Goal: Information Seeking & Learning: Learn about a topic

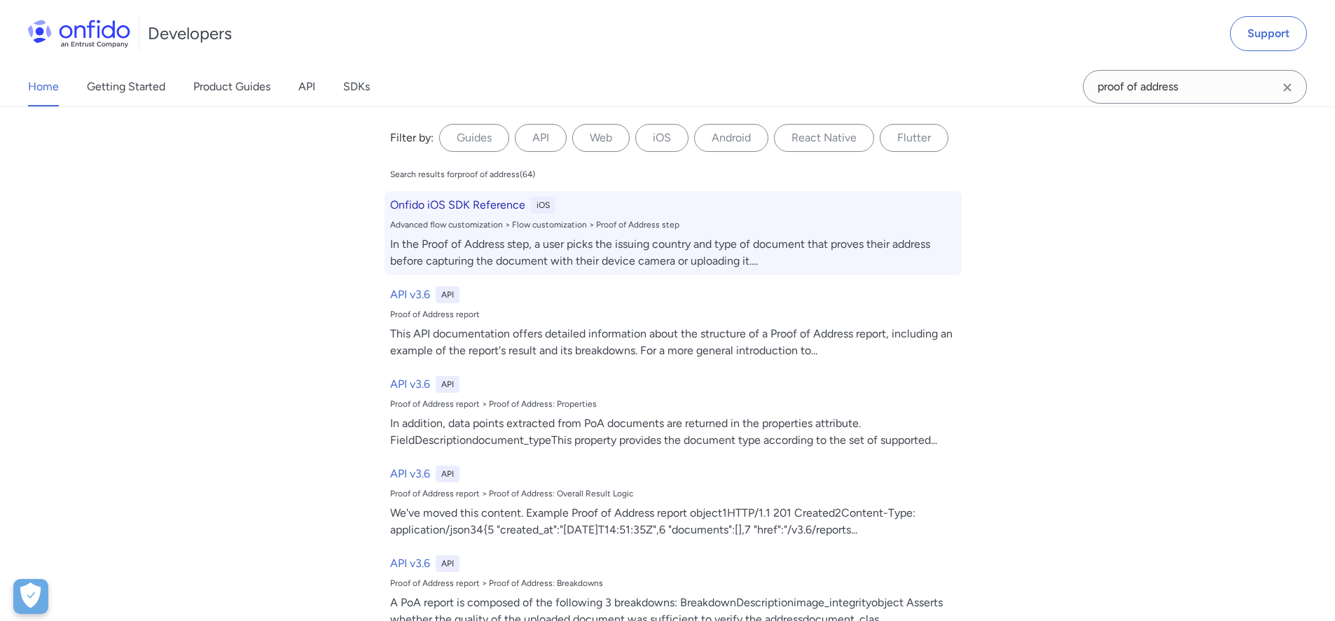
type input "proof of address"
click at [469, 202] on h6 "Onfido iOS SDK Reference" at bounding box center [457, 205] width 135 height 17
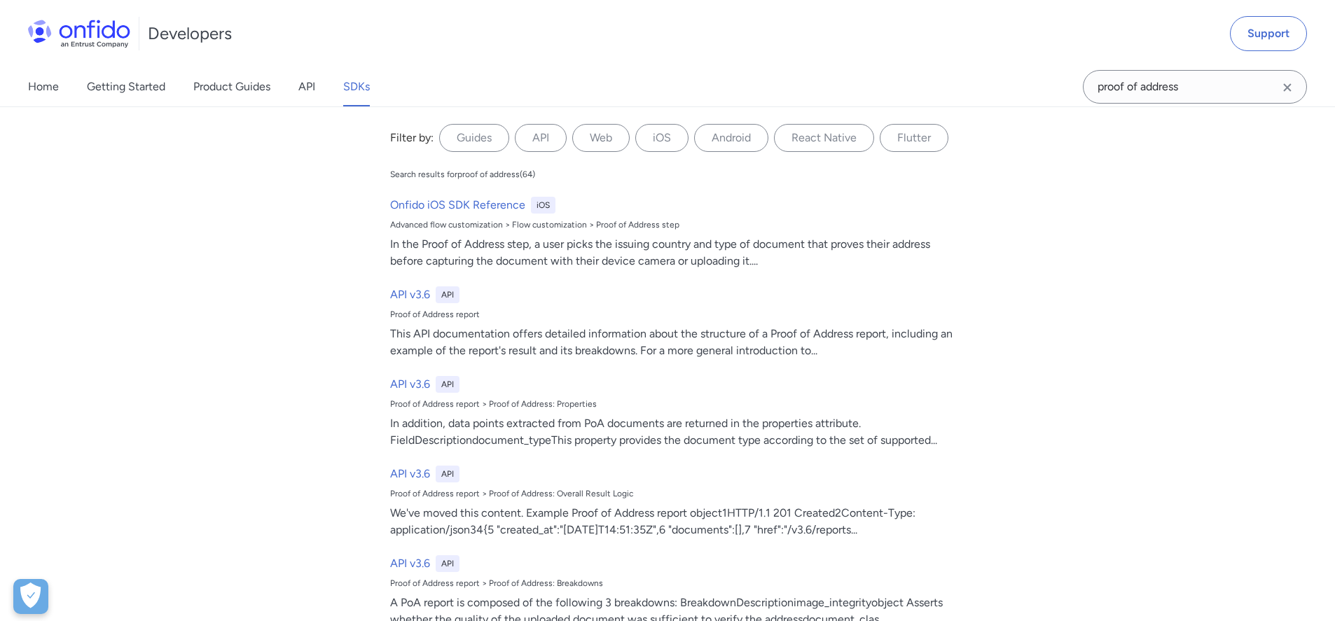
scroll to position [27144, 0]
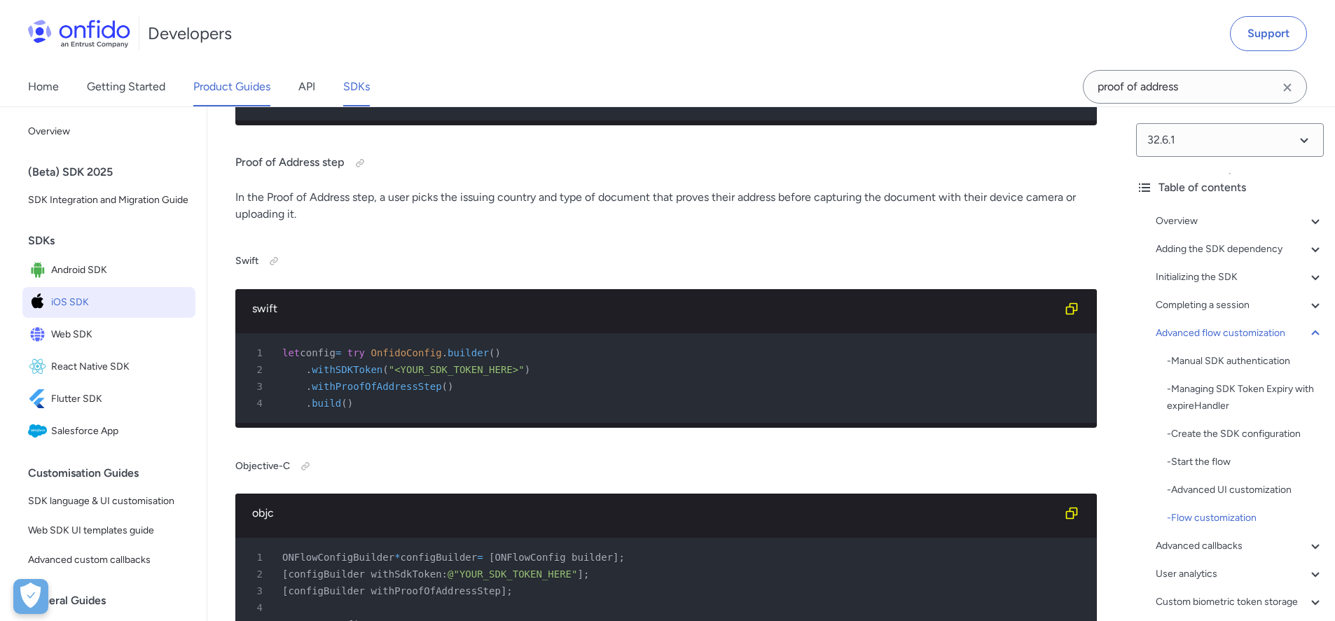
click at [251, 79] on link "Product Guides" at bounding box center [231, 86] width 77 height 39
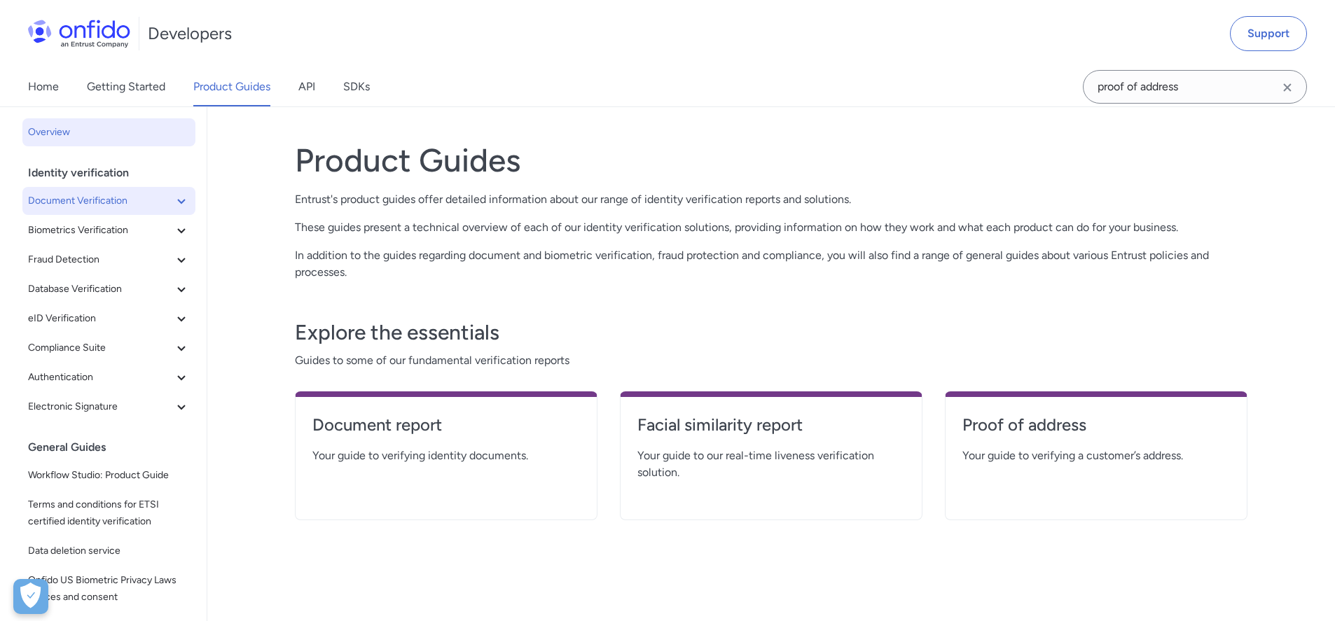
click at [181, 212] on button "Document Verification" at bounding box center [108, 201] width 173 height 28
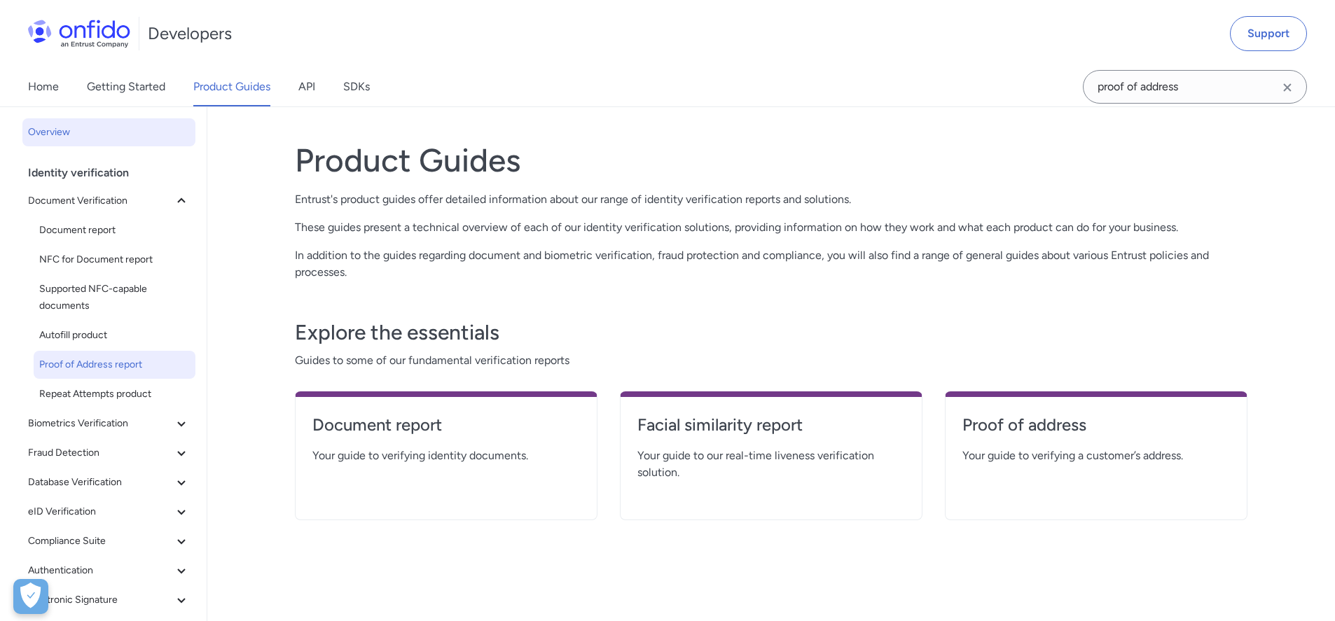
click at [163, 359] on span "Proof of Address report" at bounding box center [114, 365] width 151 height 17
